Goal: Find specific page/section: Find specific page/section

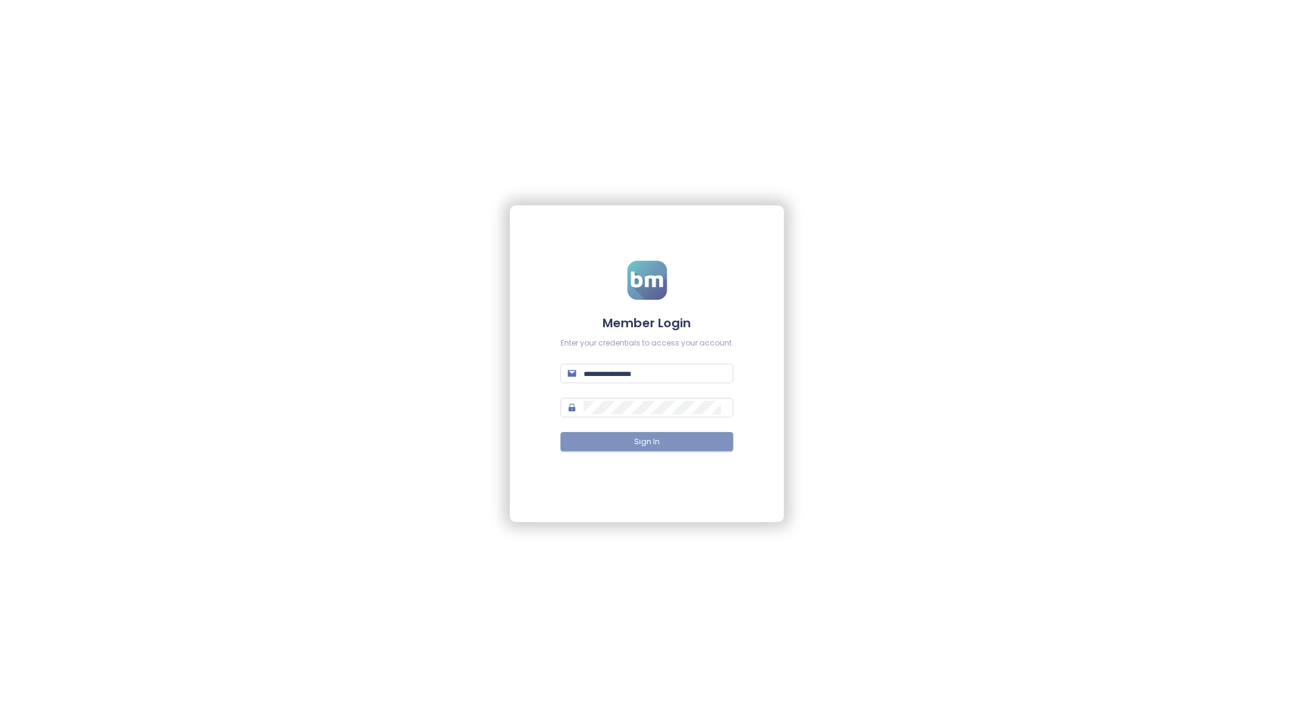
type input "**********"
drag, startPoint x: 636, startPoint y: 443, endPoint x: 644, endPoint y: 434, distance: 12.9
click at [636, 443] on span "Sign In" at bounding box center [647, 442] width 26 height 12
type input "**********"
click at [641, 441] on span "Sign In" at bounding box center [647, 442] width 26 height 12
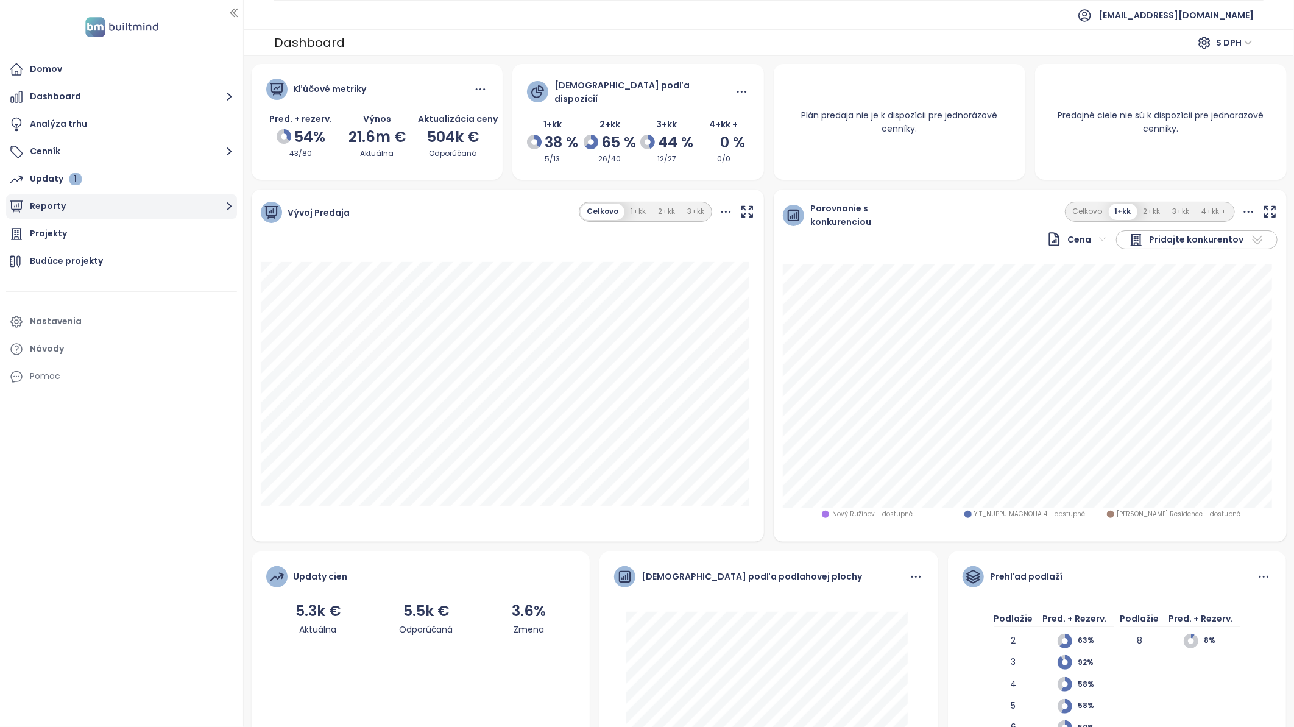
click at [44, 205] on button "Reporty" at bounding box center [121, 206] width 231 height 24
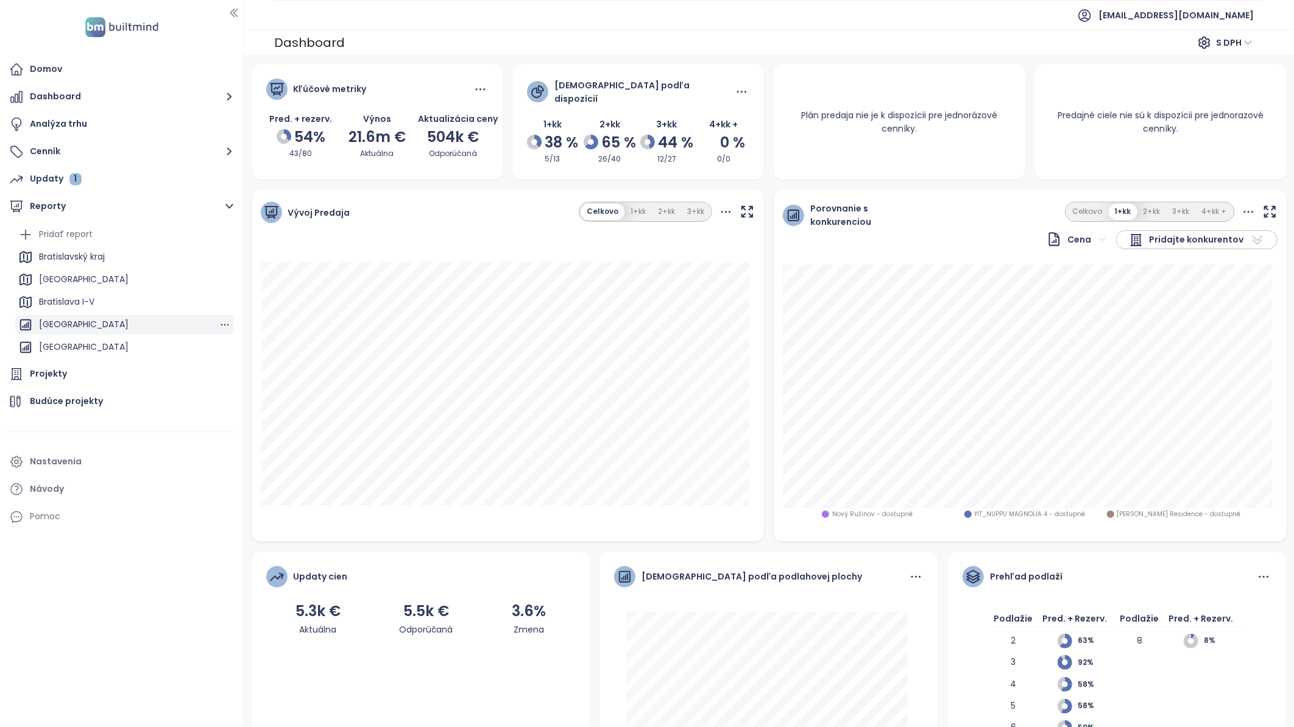
click at [94, 324] on div "BRATISLAVA CITY" at bounding box center [84, 324] width 90 height 15
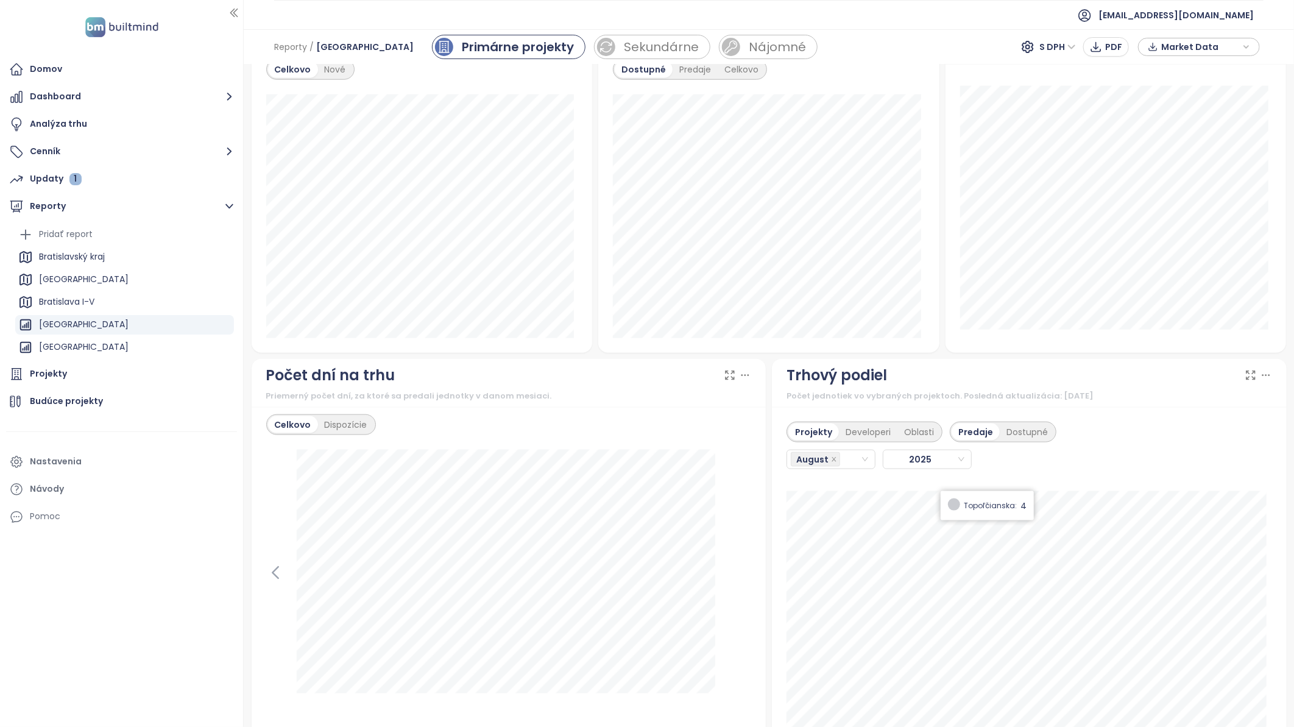
scroll to position [880, 0]
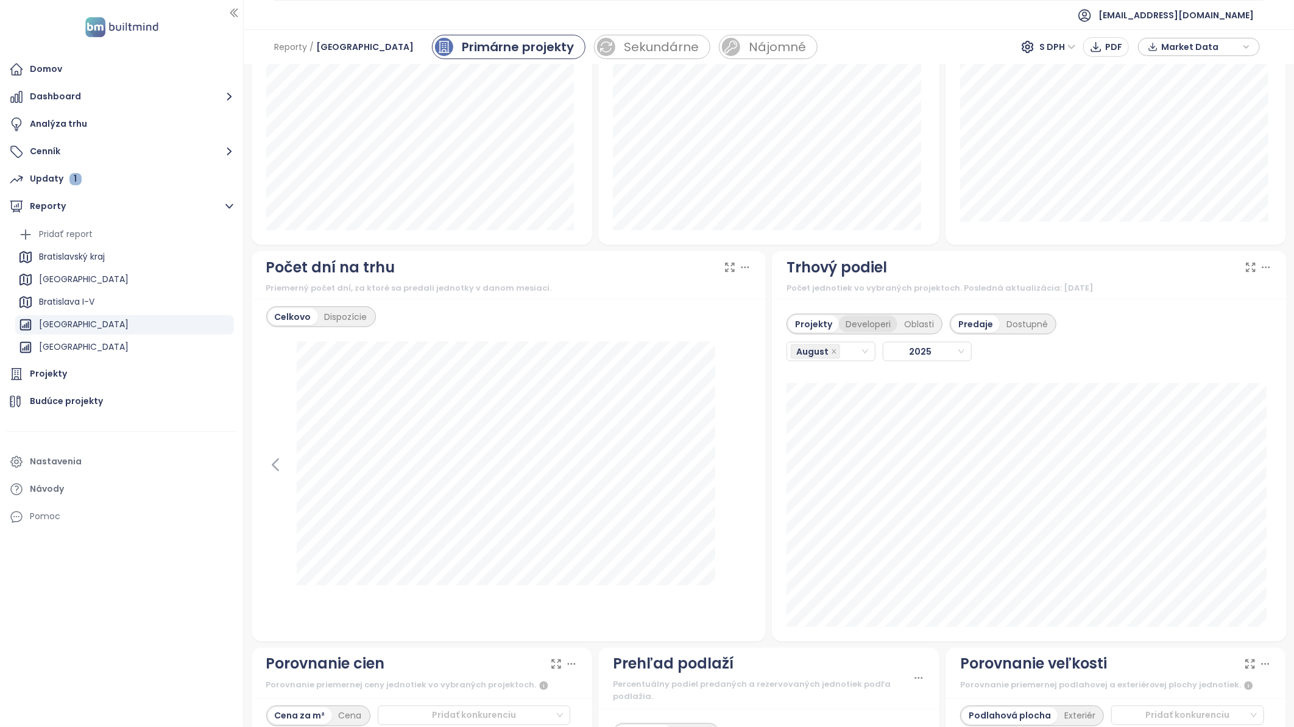
click at [861, 325] on div "Developeri" at bounding box center [868, 324] width 58 height 17
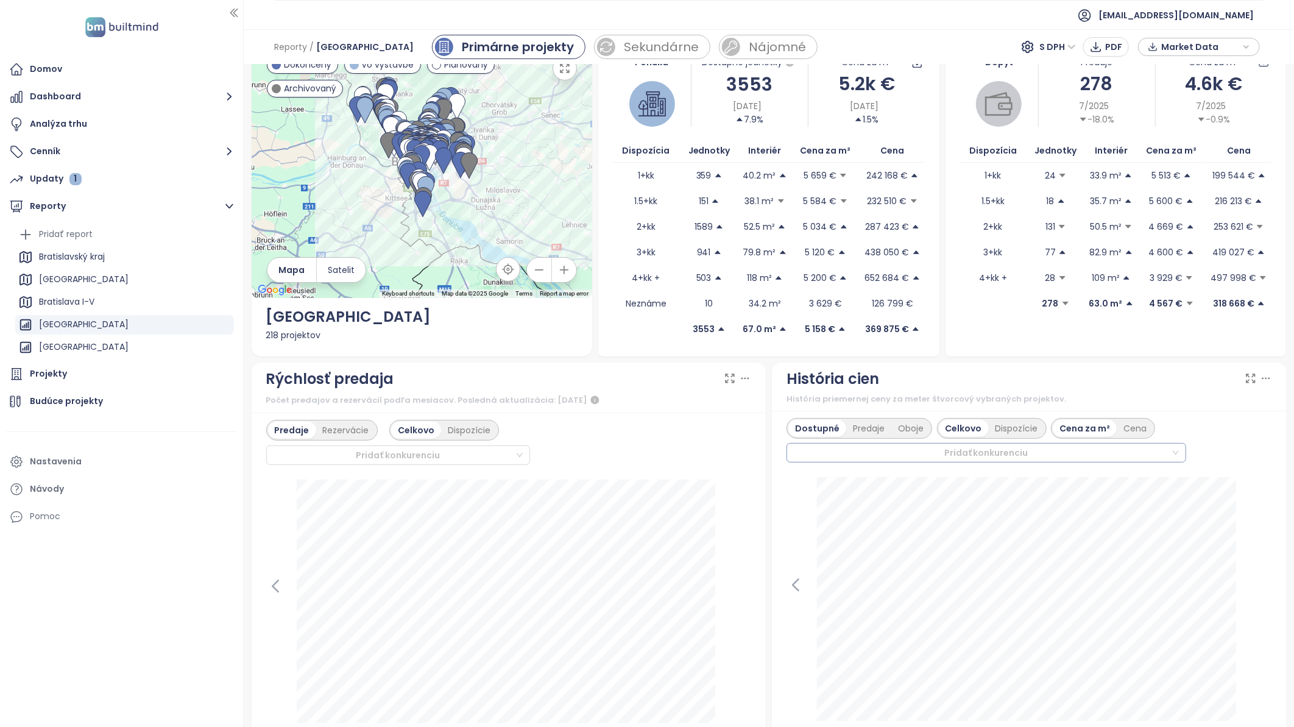
scroll to position [0, 0]
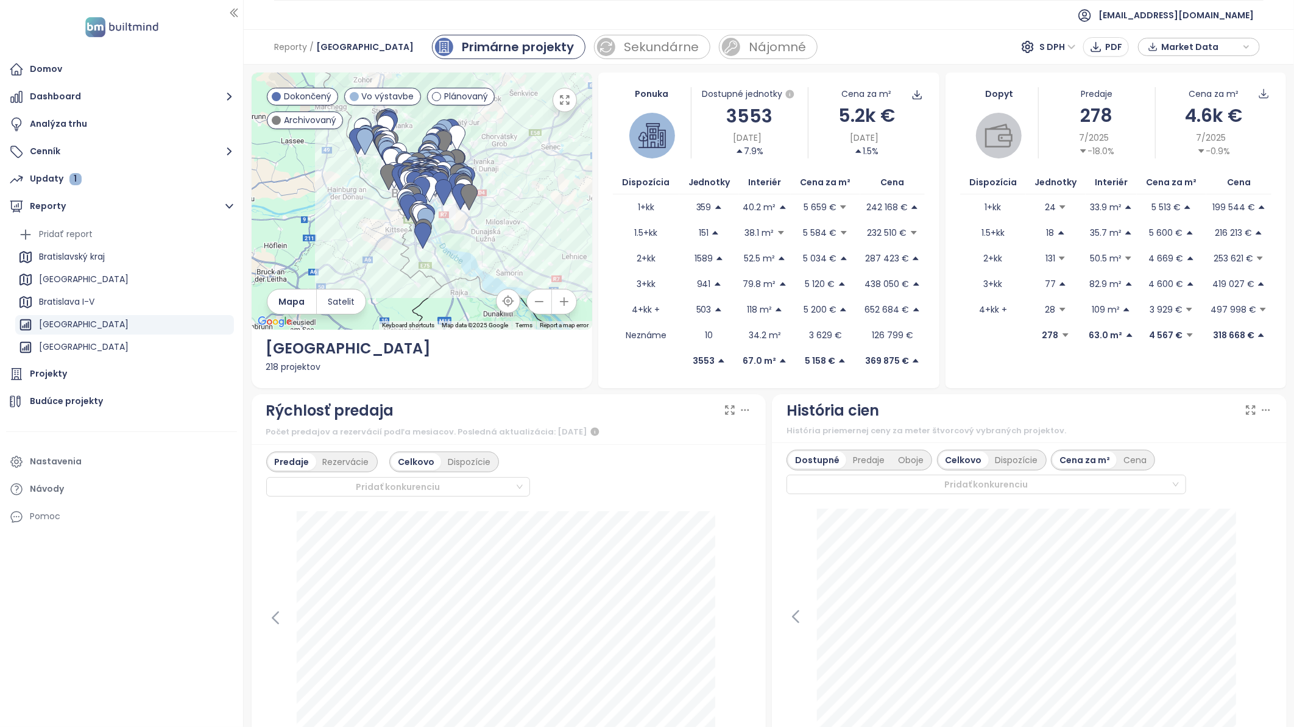
click at [739, 407] on icon at bounding box center [745, 410] width 12 height 12
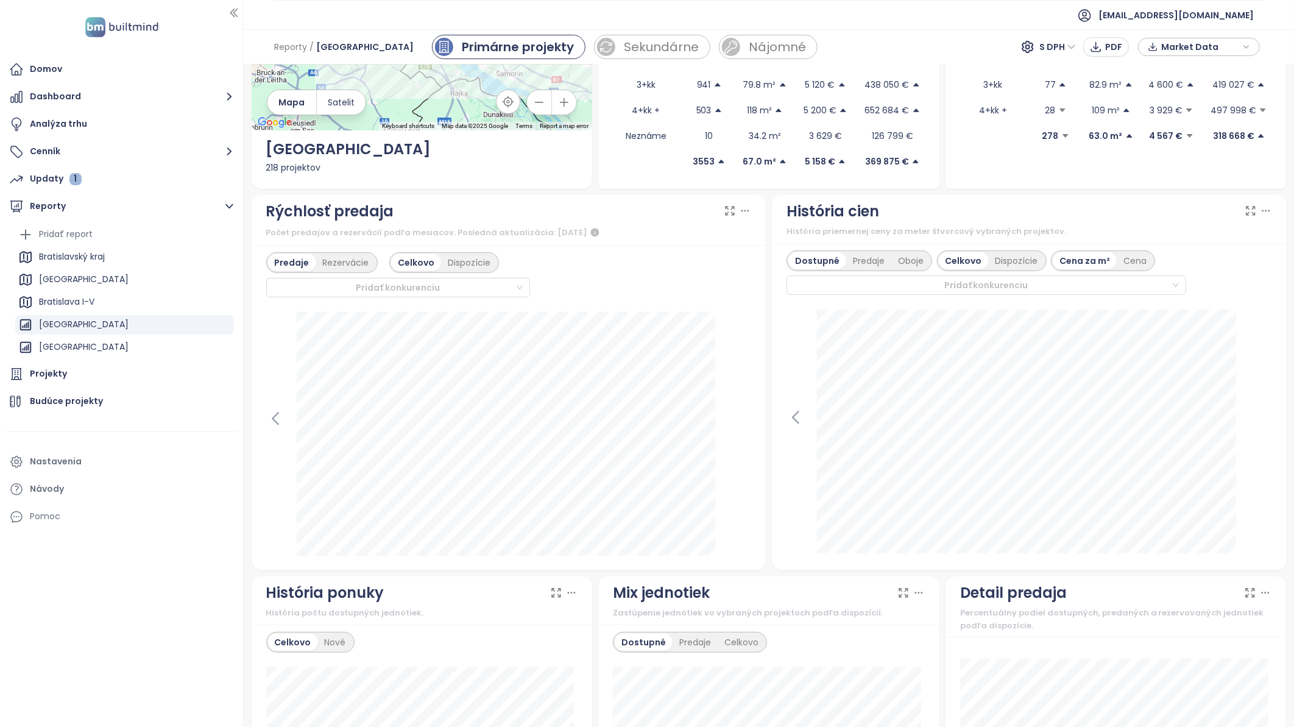
scroll to position [157, 0]
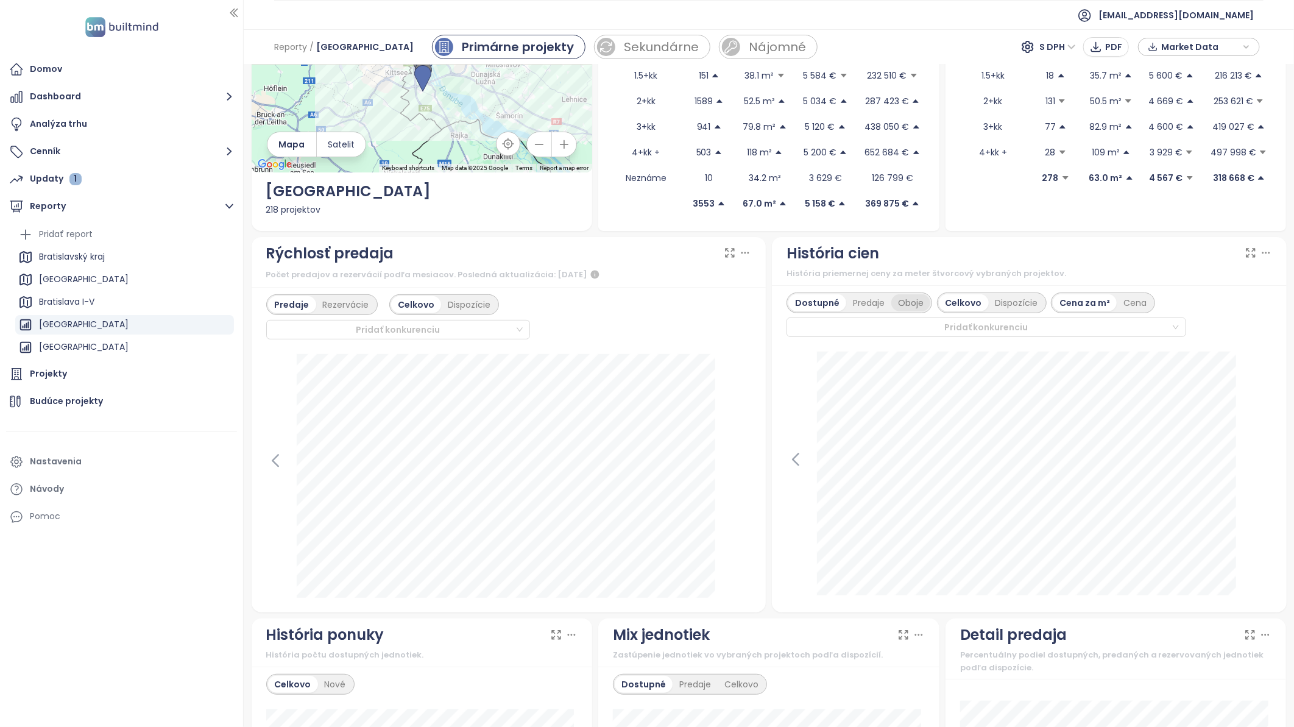
click at [902, 299] on div "Oboje" at bounding box center [910, 302] width 39 height 17
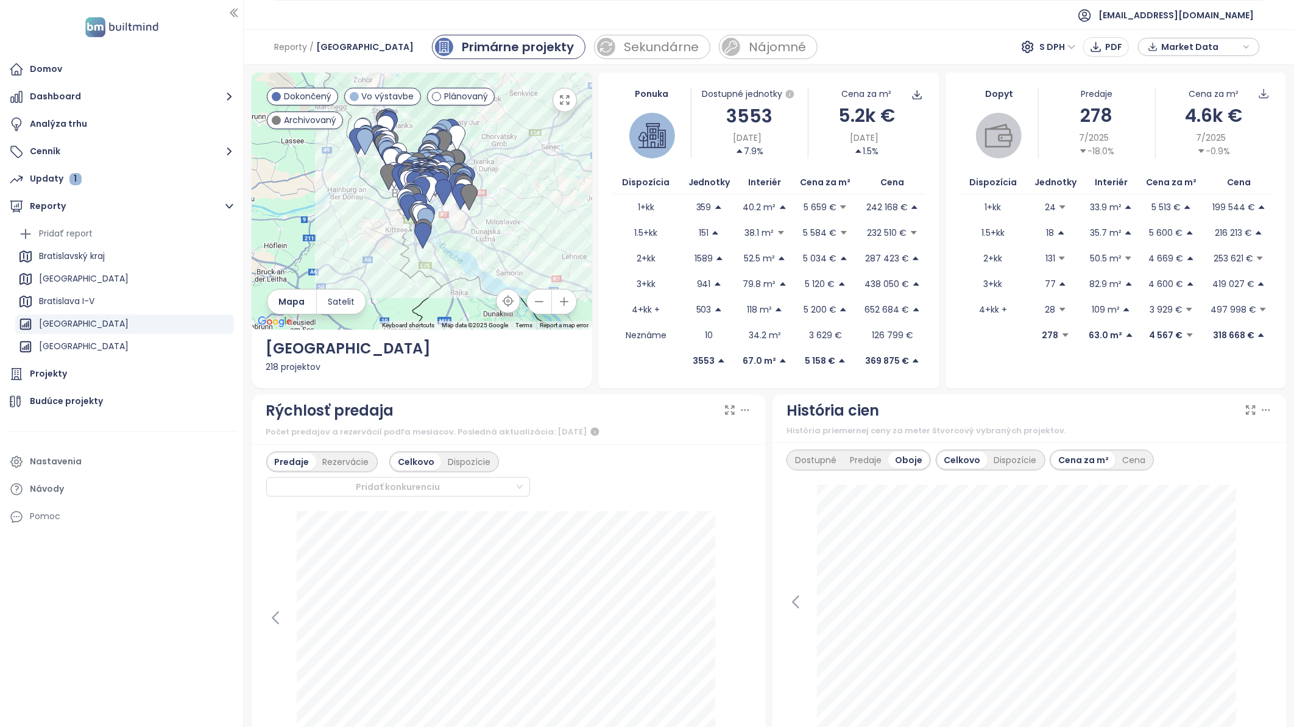
scroll to position [0, 0]
click at [69, 96] on button "Dashboard" at bounding box center [121, 97] width 231 height 24
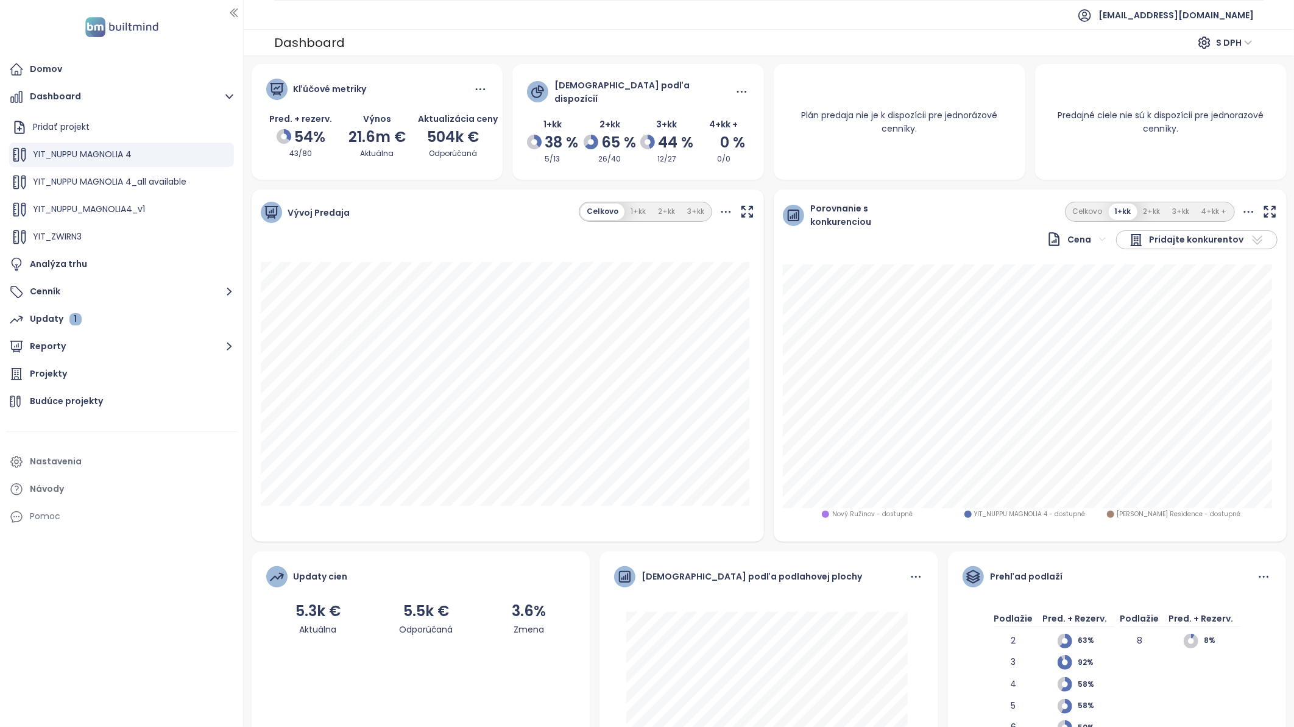
click at [1250, 234] on icon at bounding box center [1257, 240] width 15 height 15
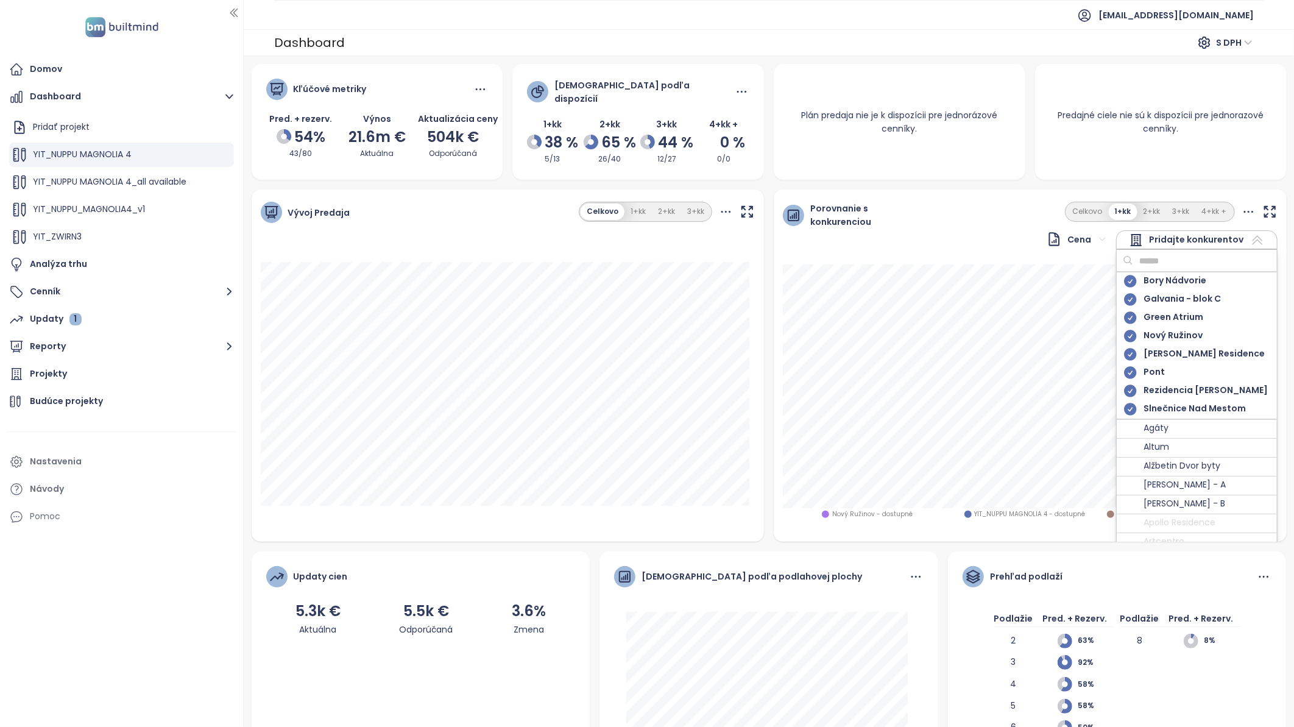
click at [1250, 233] on icon at bounding box center [1257, 240] width 15 height 15
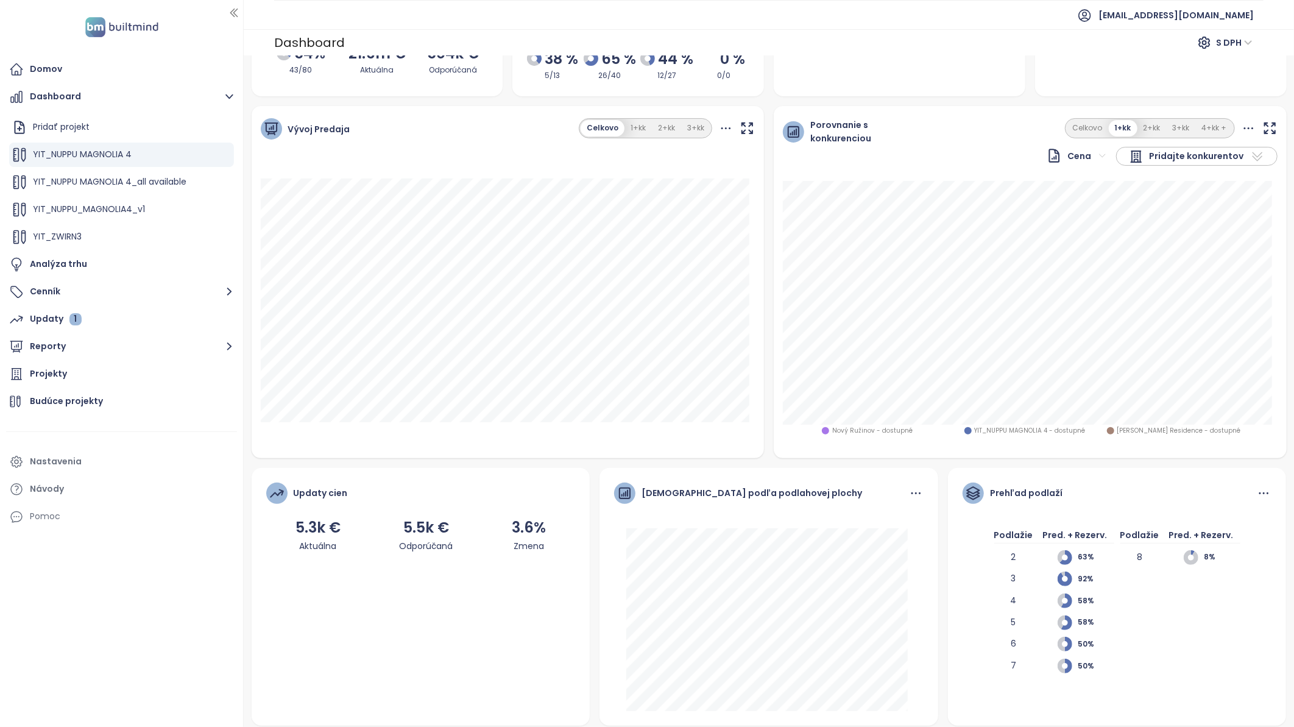
scroll to position [84, 0]
